Goal: Task Accomplishment & Management: Manage account settings

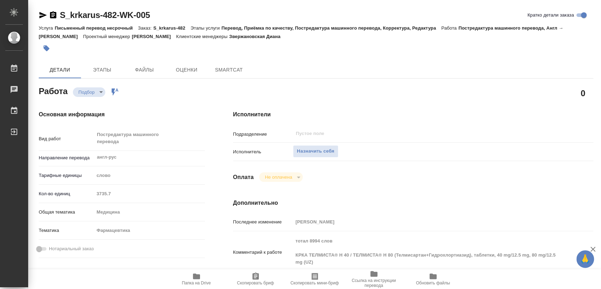
type textarea "x"
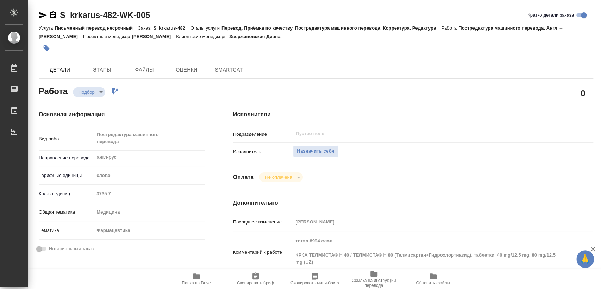
type textarea "x"
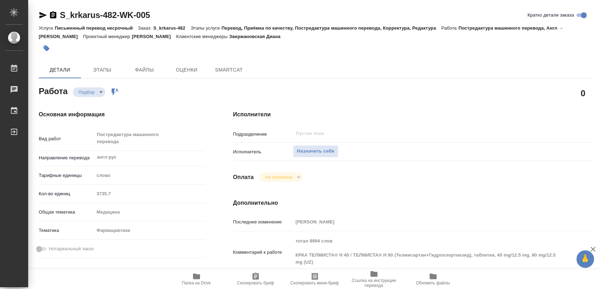
type textarea "x"
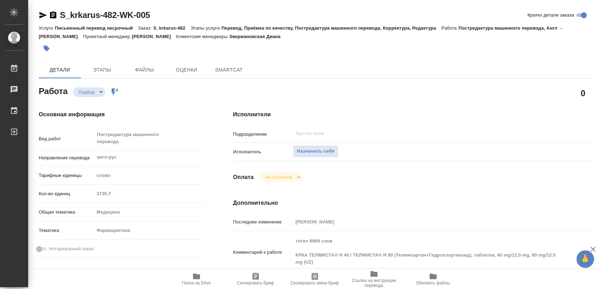
type textarea "x"
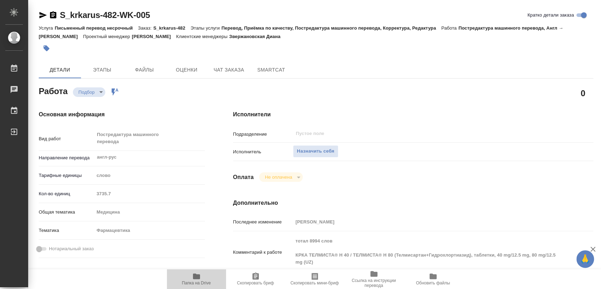
click at [200, 277] on icon "button" at bounding box center [196, 276] width 8 height 8
type textarea "x"
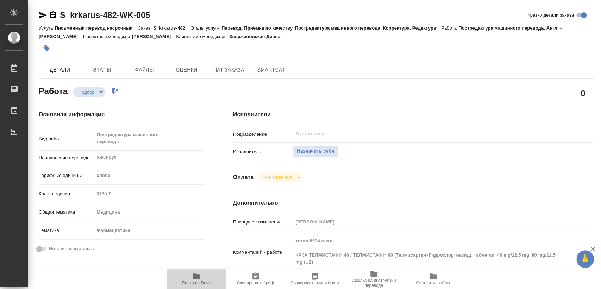
type textarea "x"
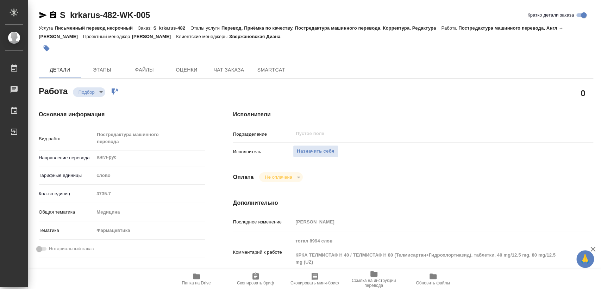
type textarea "x"
click at [301, 146] on button "Назначить себя" at bounding box center [315, 151] width 45 height 12
type textarea "x"
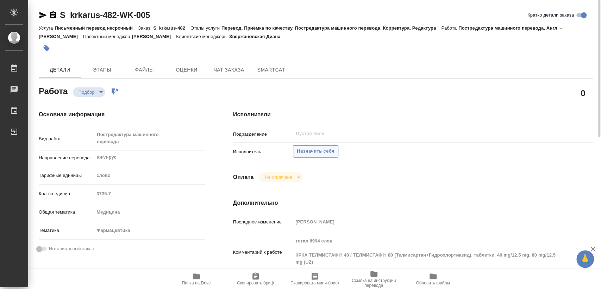
type textarea "x"
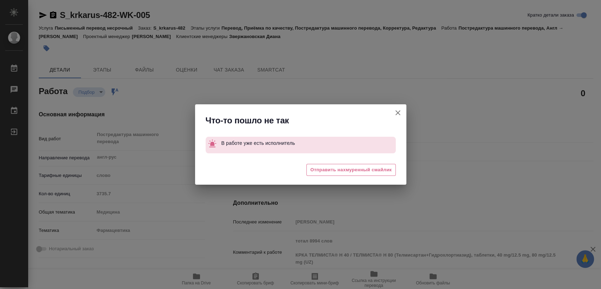
click at [392, 114] on button "Кратко детали заказа" at bounding box center [397, 112] width 17 height 17
type textarea "x"
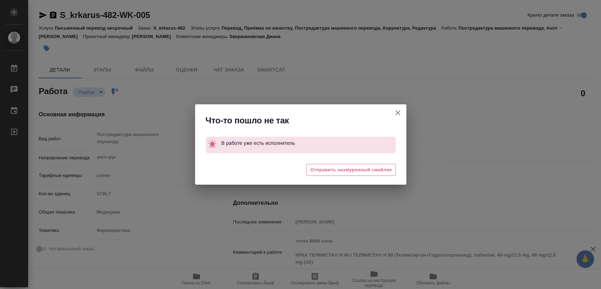
type textarea "x"
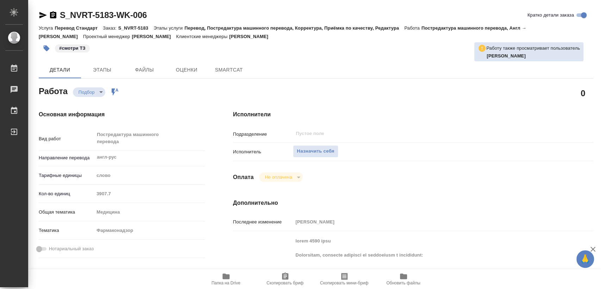
type textarea "x"
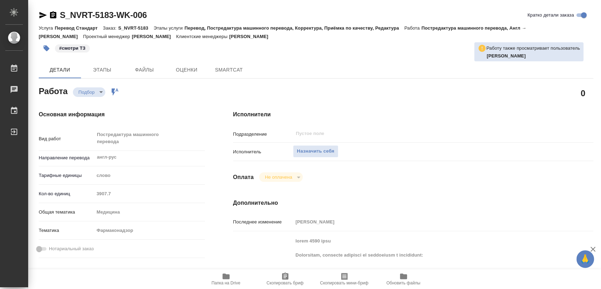
type textarea "x"
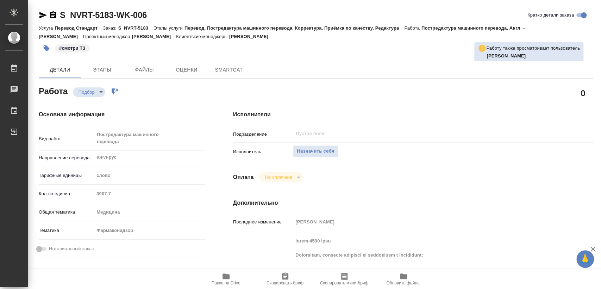
type textarea "x"
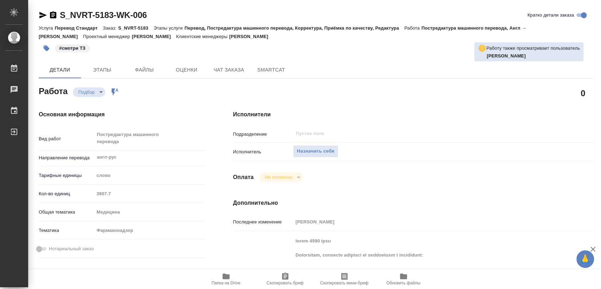
type textarea "x"
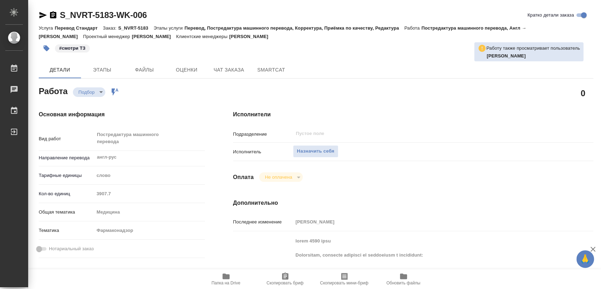
type textarea "x"
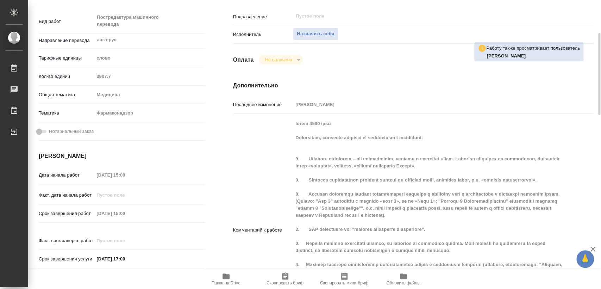
scroll to position [235, 0]
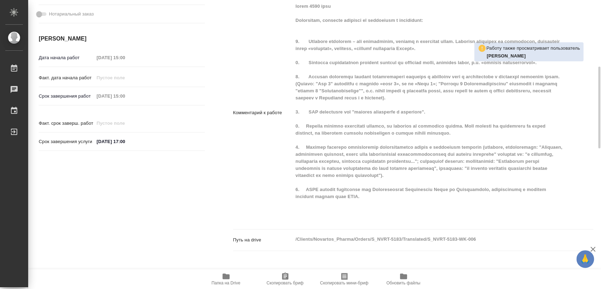
type textarea "x"
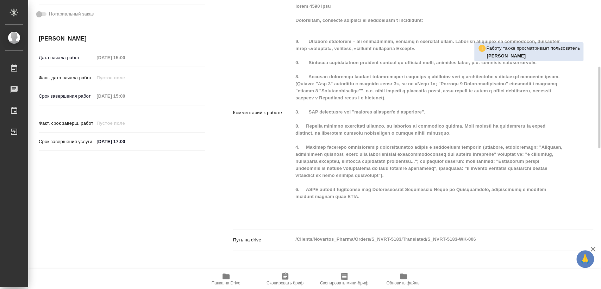
scroll to position [195, 0]
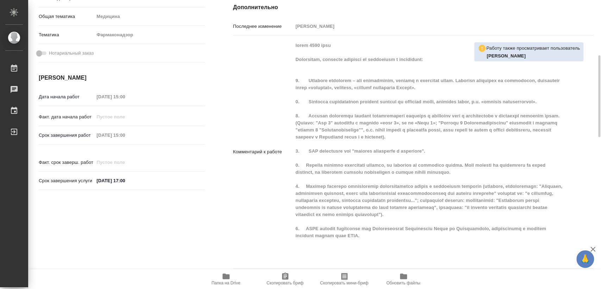
type textarea "x"
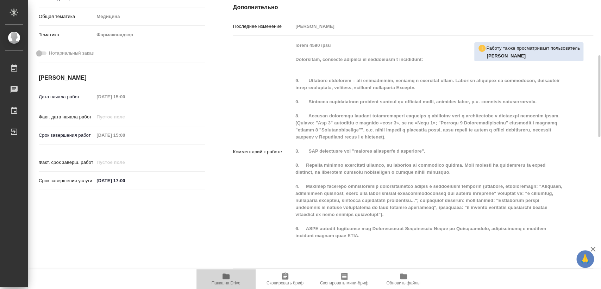
click at [226, 278] on icon "button" at bounding box center [226, 276] width 7 height 6
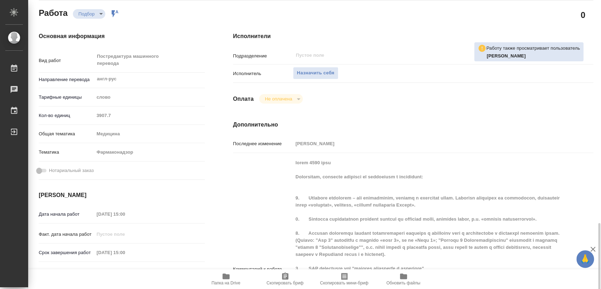
scroll to position [0, 0]
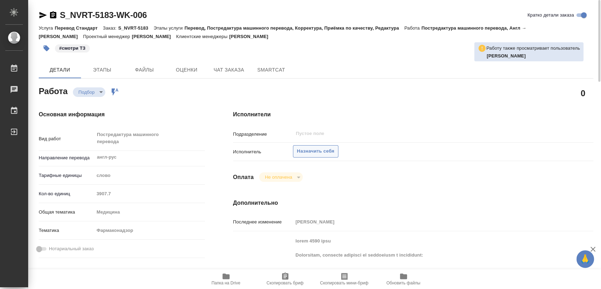
click at [316, 149] on span "Назначить себя" at bounding box center [315, 151] width 37 height 8
type textarea "x"
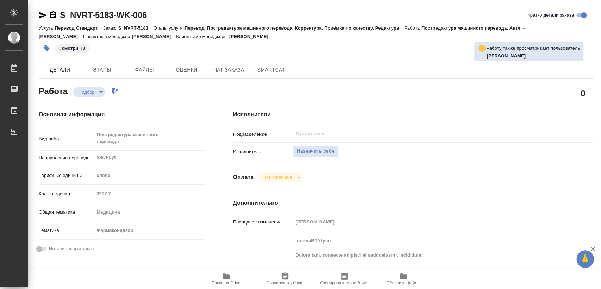
type textarea "x"
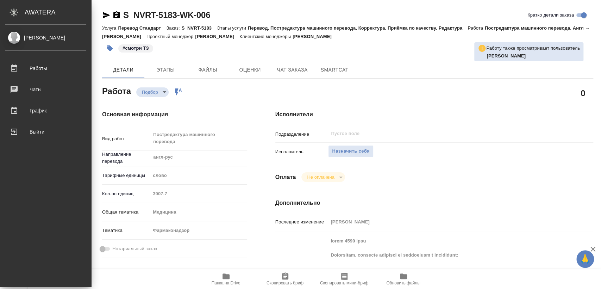
type textarea "x"
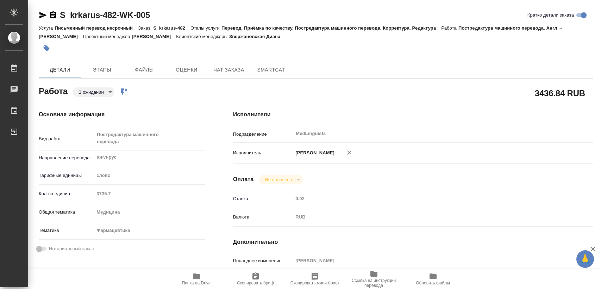
type textarea "x"
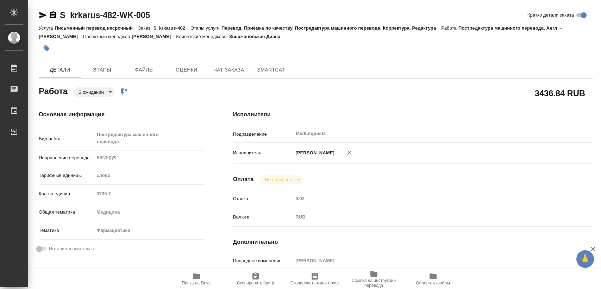
type textarea "x"
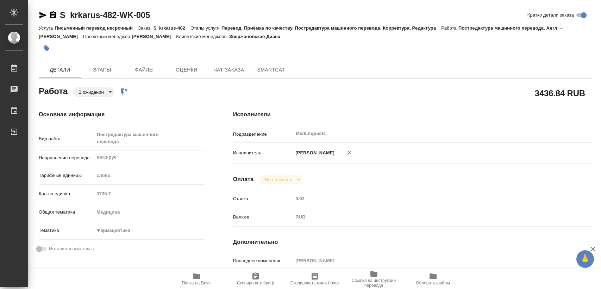
type textarea "x"
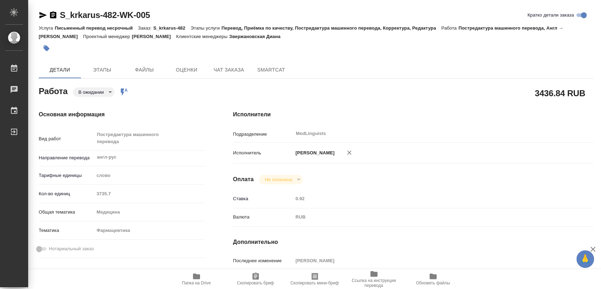
click at [54, 17] on icon "button" at bounding box center [53, 14] width 6 height 7
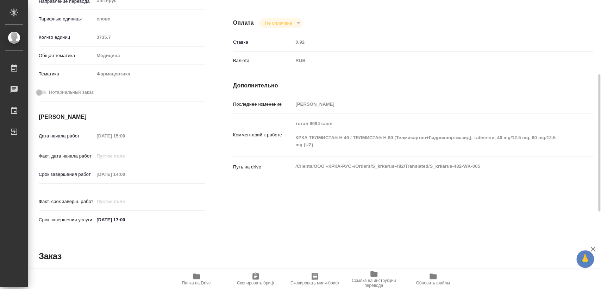
click at [92, 174] on div "Срок завершения работ [DATE] 14:00" at bounding box center [122, 174] width 166 height 12
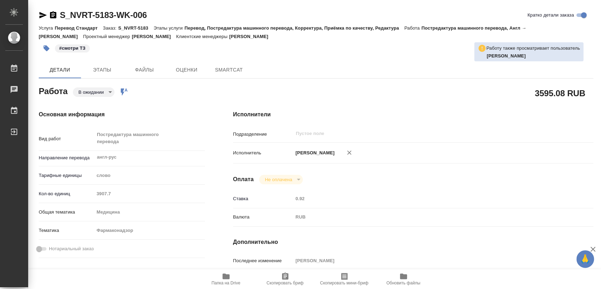
type textarea "x"
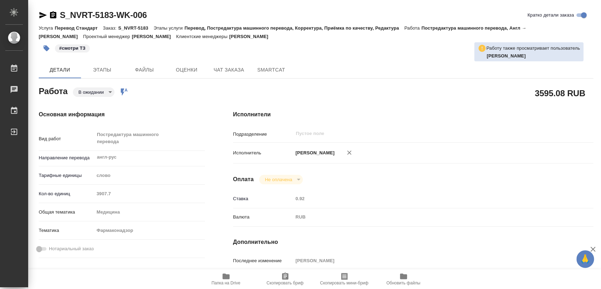
type textarea "x"
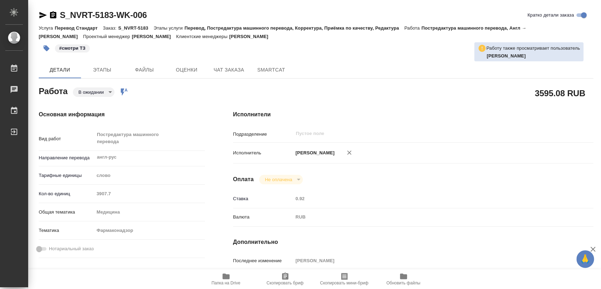
type textarea "x"
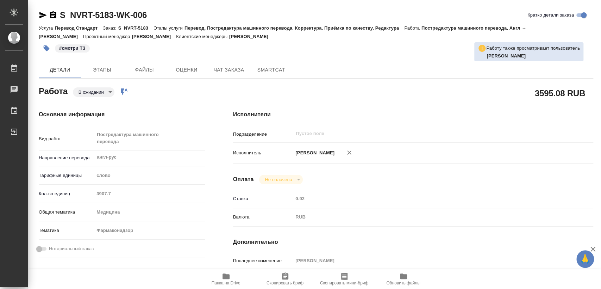
type textarea "x"
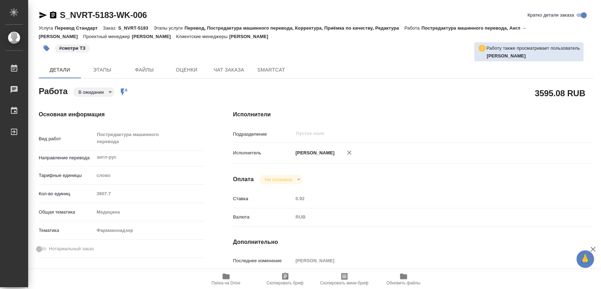
type textarea "x"
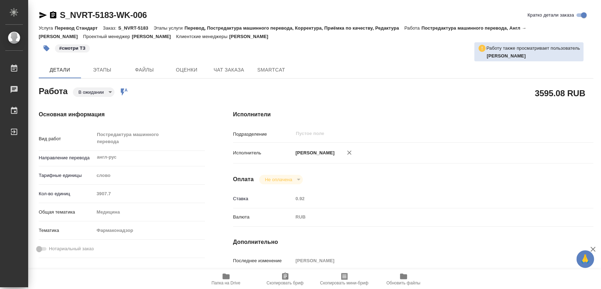
type textarea "x"
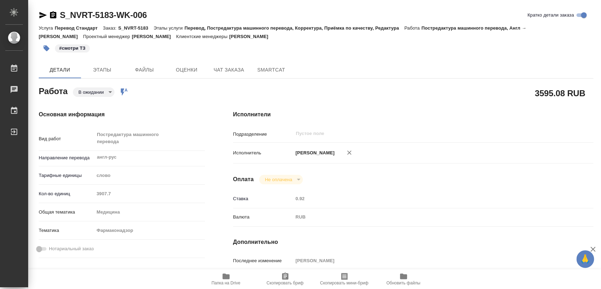
click at [54, 15] on icon "button" at bounding box center [53, 14] width 6 height 7
